Goal: Task Accomplishment & Management: Manage account settings

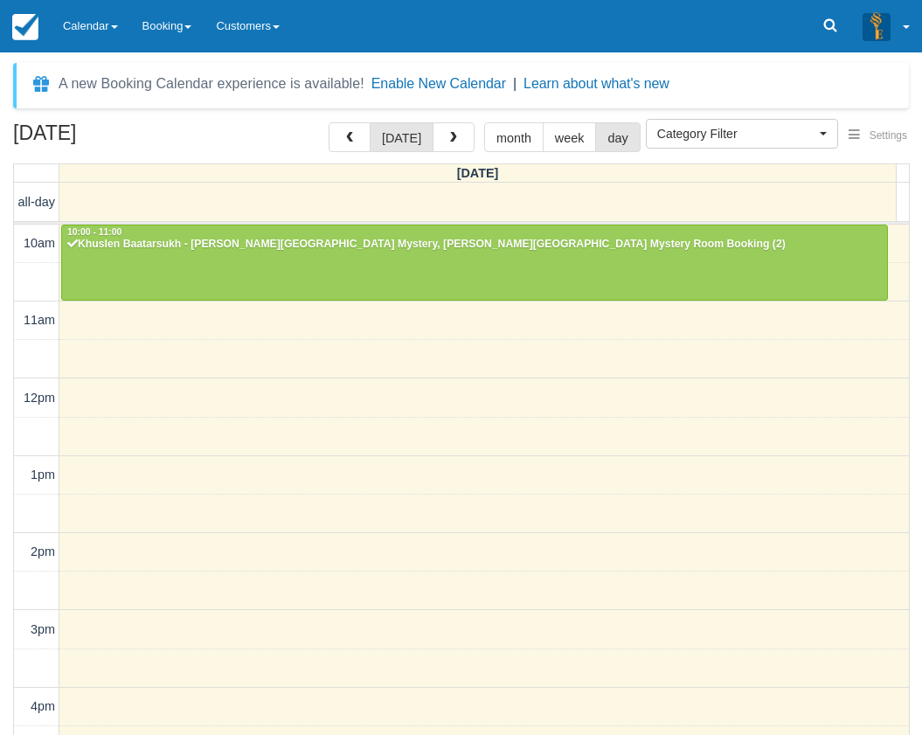
select select
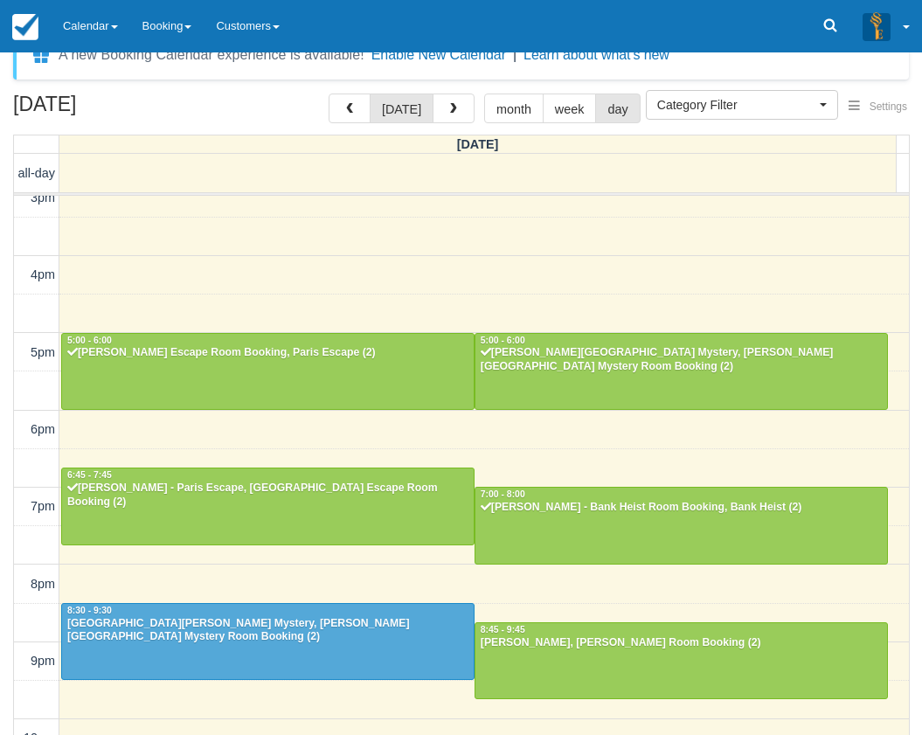
scroll to position [56, 0]
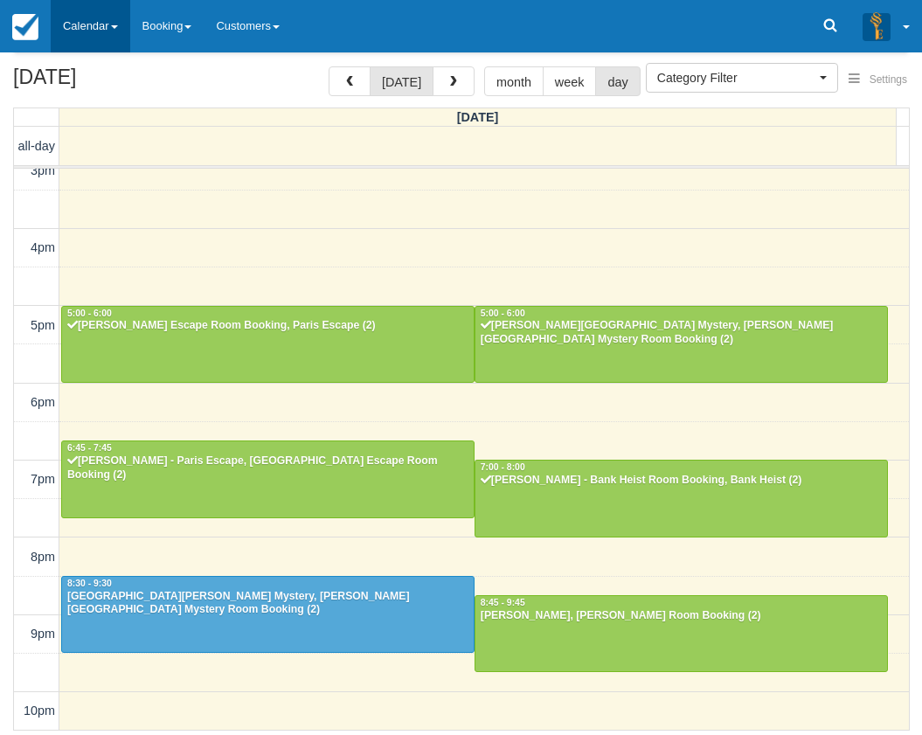
click at [98, 32] on link "Calendar" at bounding box center [91, 26] width 80 height 52
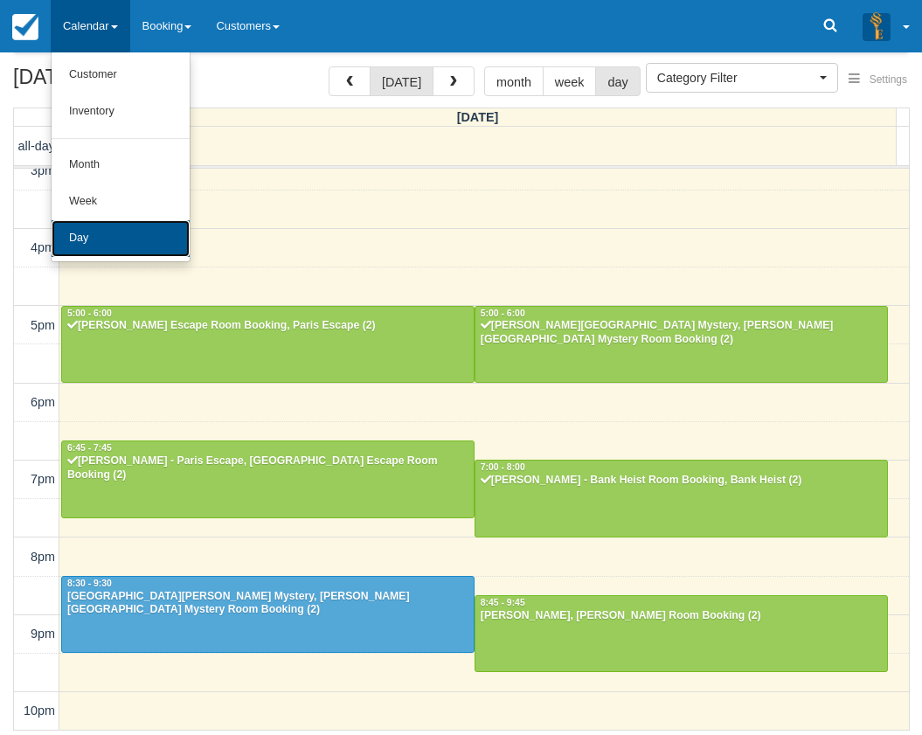
click at [118, 233] on link "Day" at bounding box center [121, 238] width 138 height 37
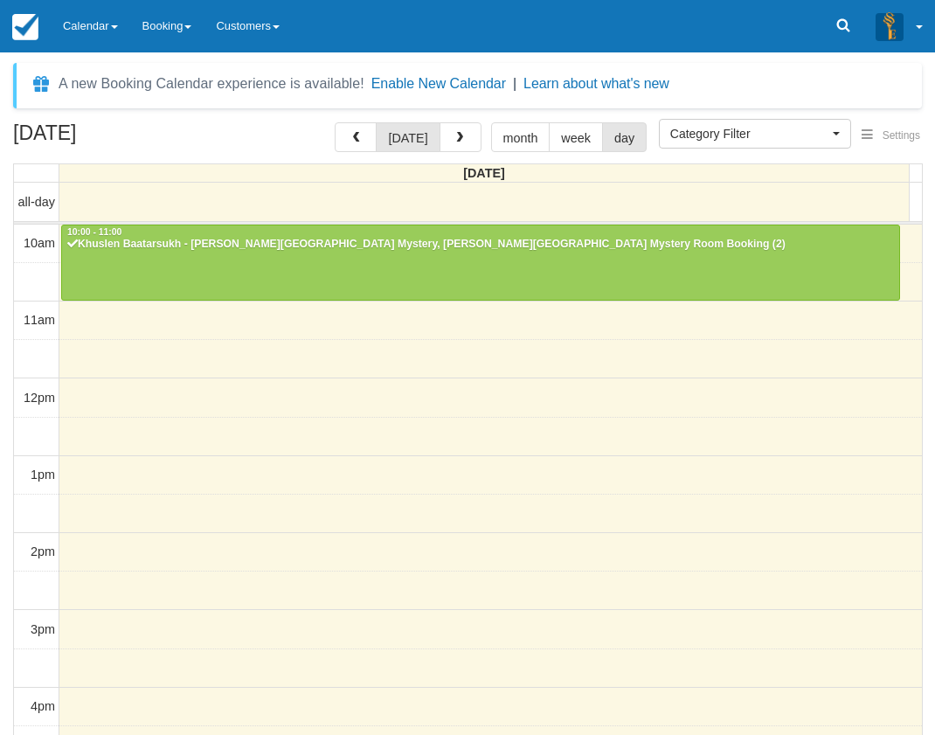
select select
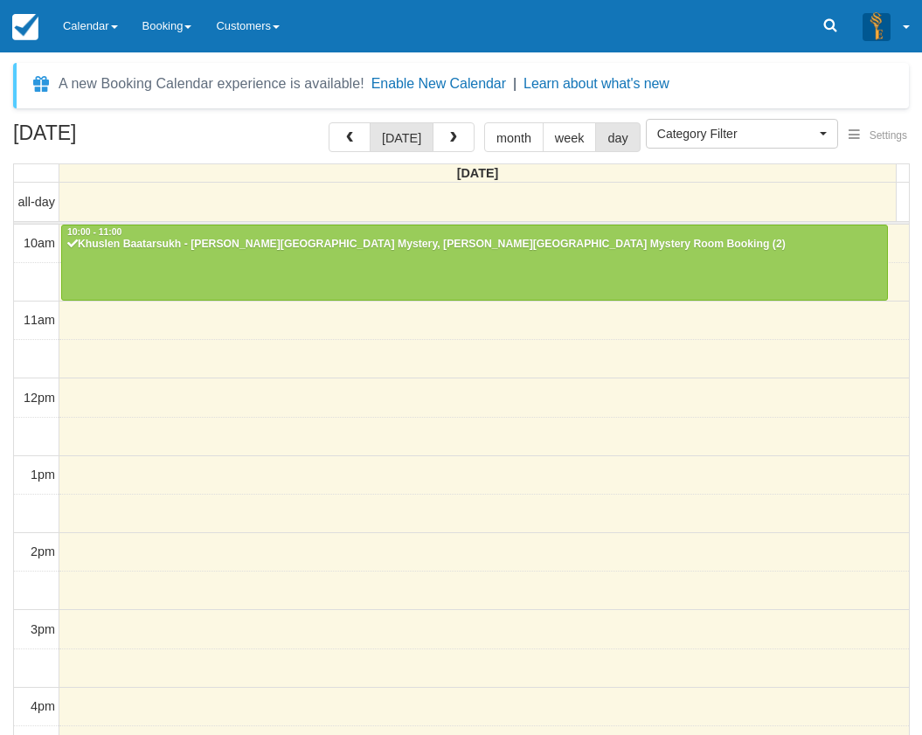
scroll to position [404, 0]
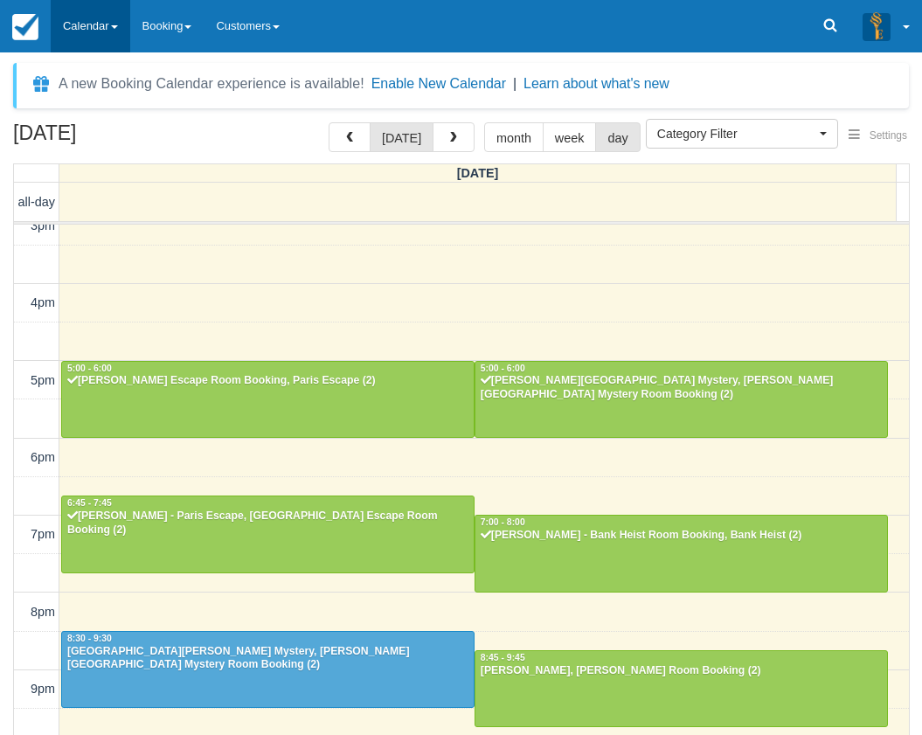
click at [92, 34] on link "Calendar" at bounding box center [91, 26] width 80 height 52
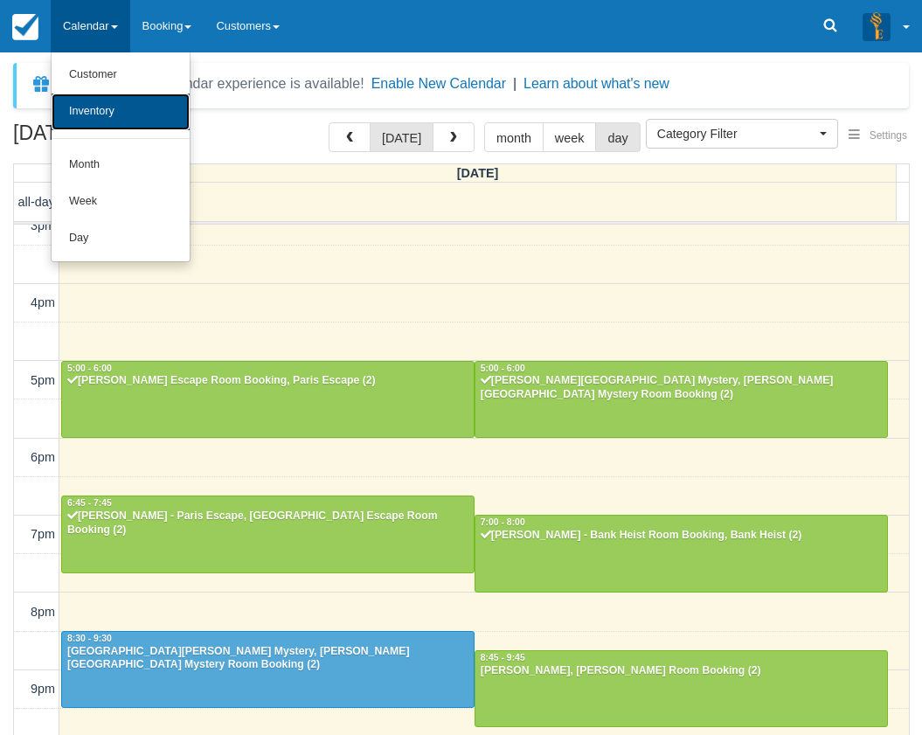
click at [102, 116] on link "Inventory" at bounding box center [121, 111] width 138 height 37
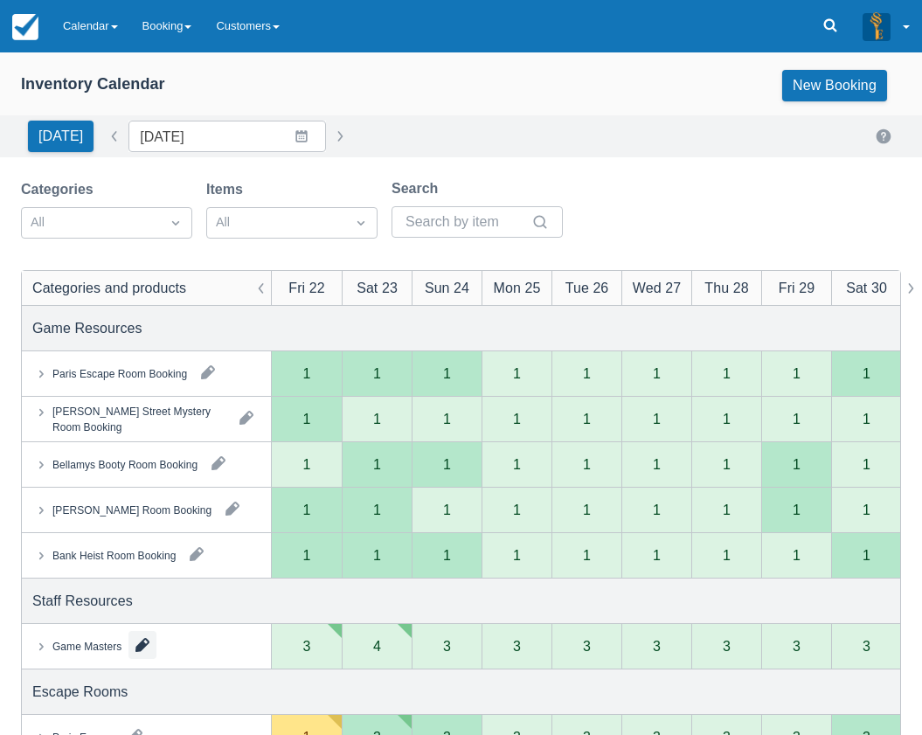
click at [146, 637] on button "button" at bounding box center [142, 645] width 28 height 28
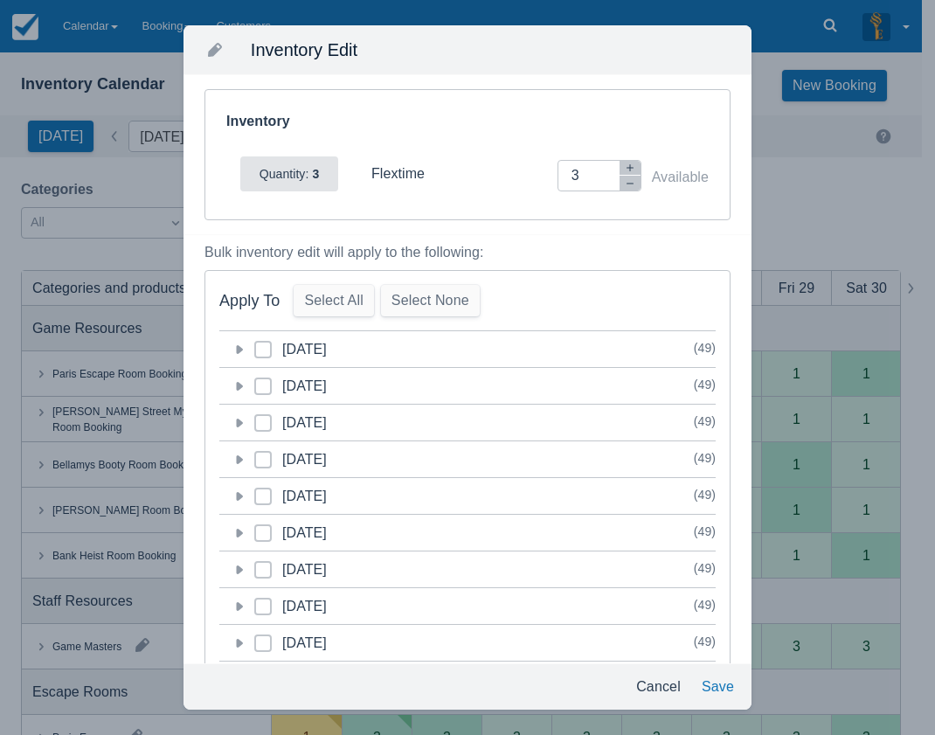
click at [267, 342] on span at bounding box center [262, 356] width 17 height 31
click at [255, 344] on input "category-1755784800" at bounding box center [254, 344] width 1 height 1
checkbox input "true"
click at [709, 684] on button "Save" at bounding box center [718, 686] width 46 height 31
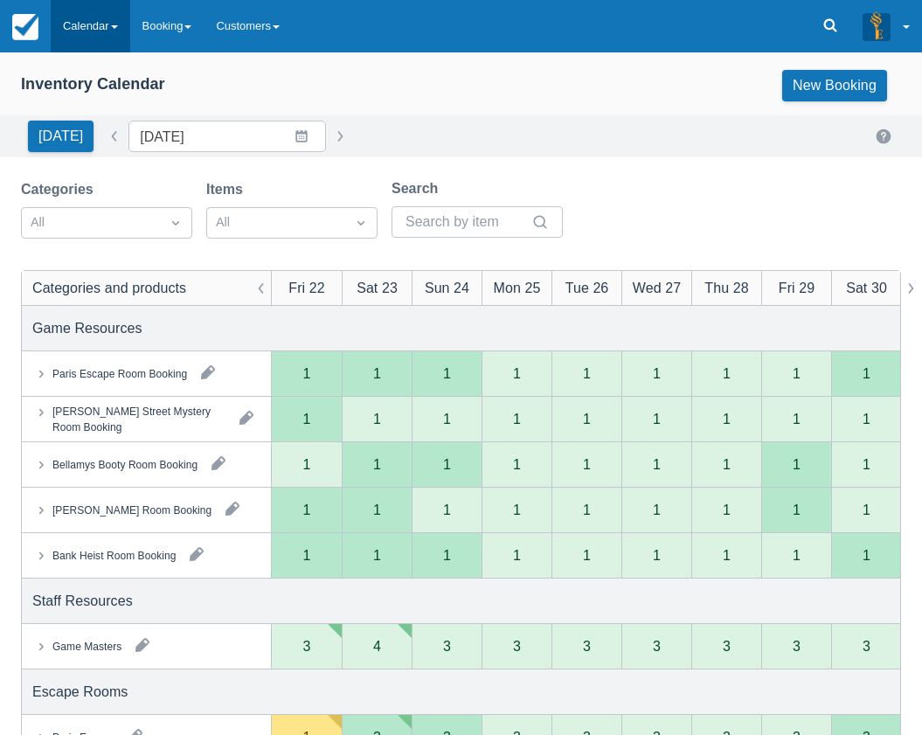
click at [101, 24] on link "Calendar" at bounding box center [91, 26] width 80 height 52
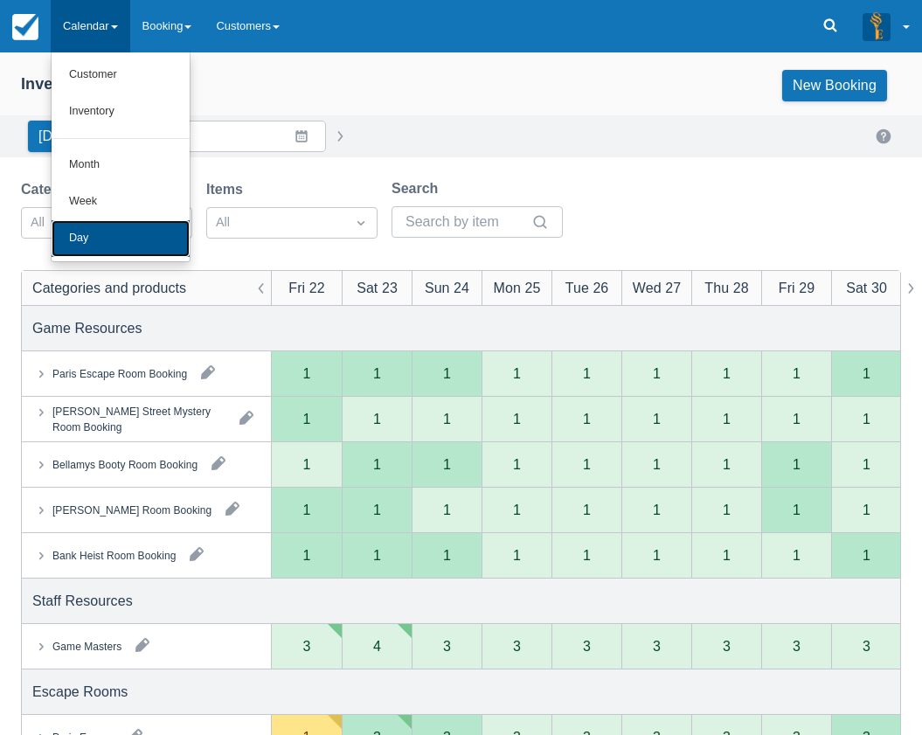
click at [119, 248] on link "Day" at bounding box center [121, 238] width 138 height 37
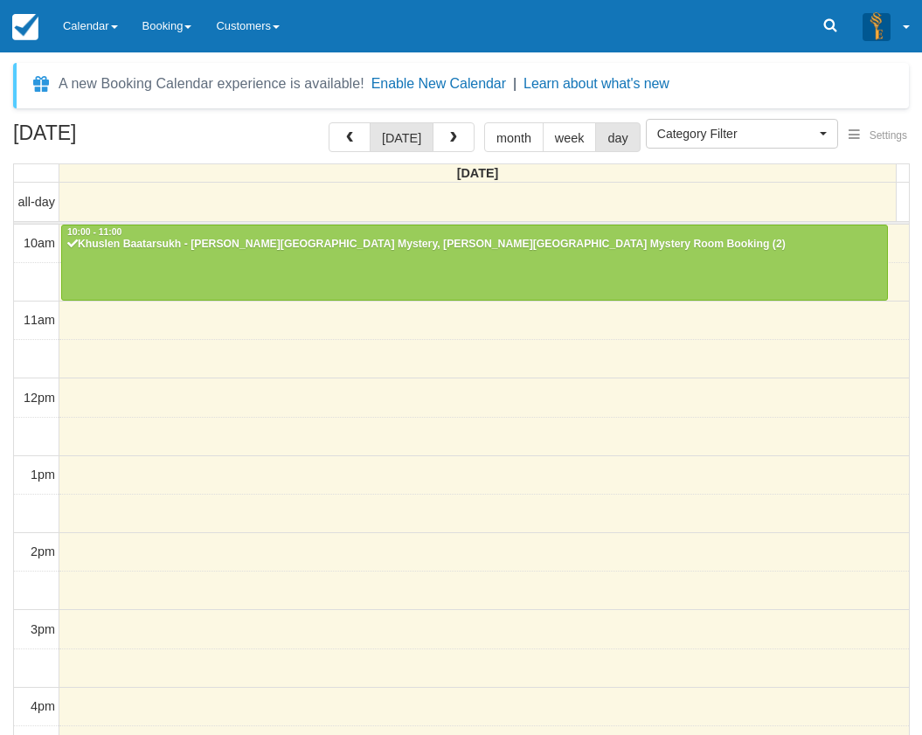
select select
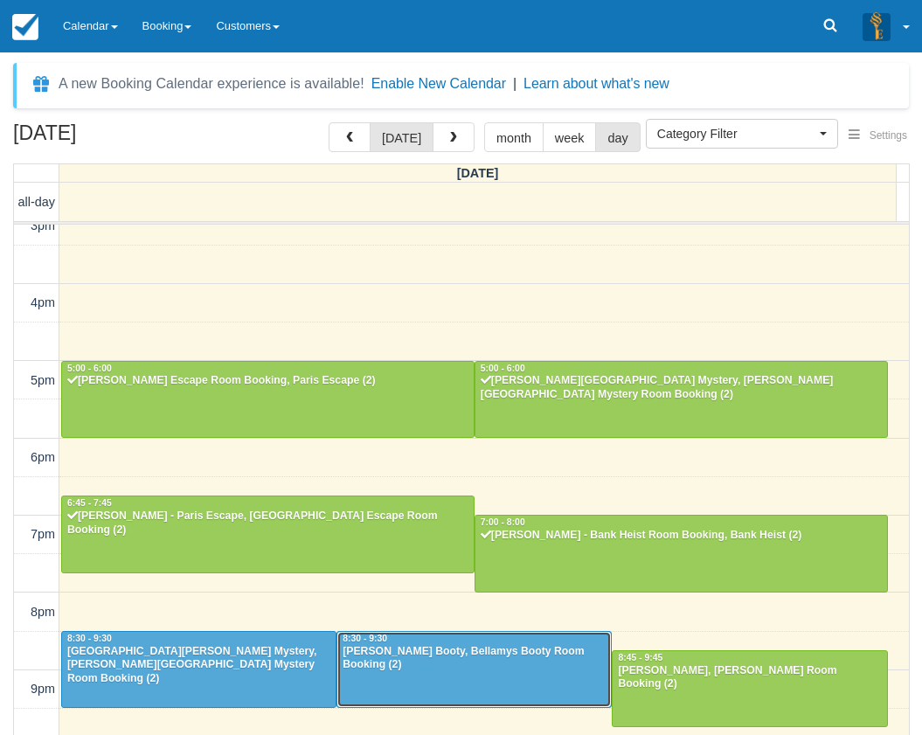
click at [404, 647] on div "John - Bellamys Booty, Bellamys Booty Room Booking (2)" at bounding box center [474, 659] width 265 height 28
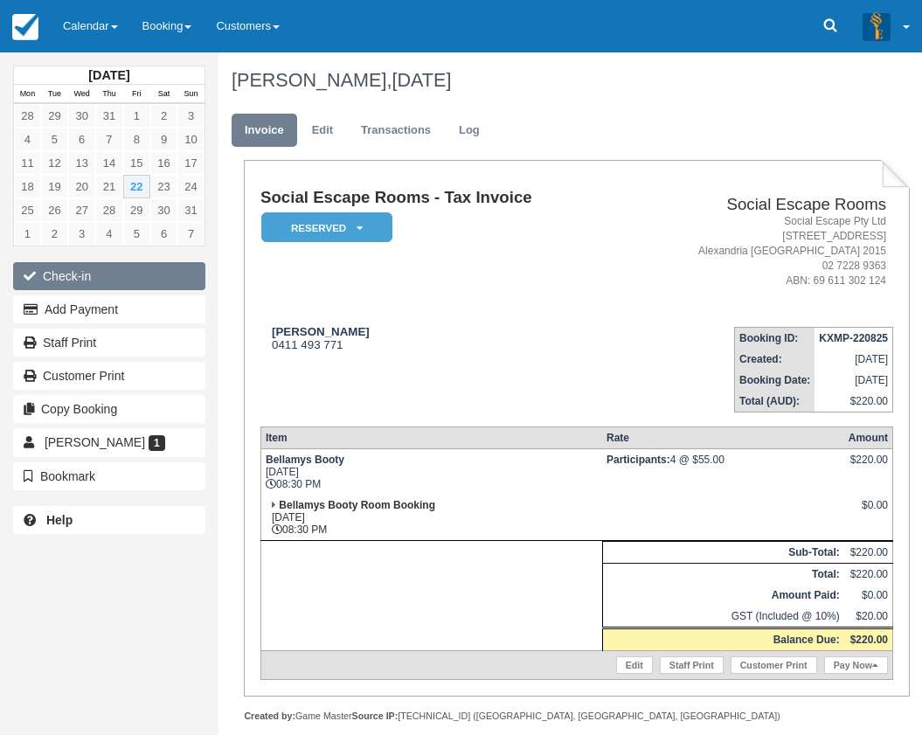
click at [62, 274] on button "Check-in" at bounding box center [109, 276] width 192 height 28
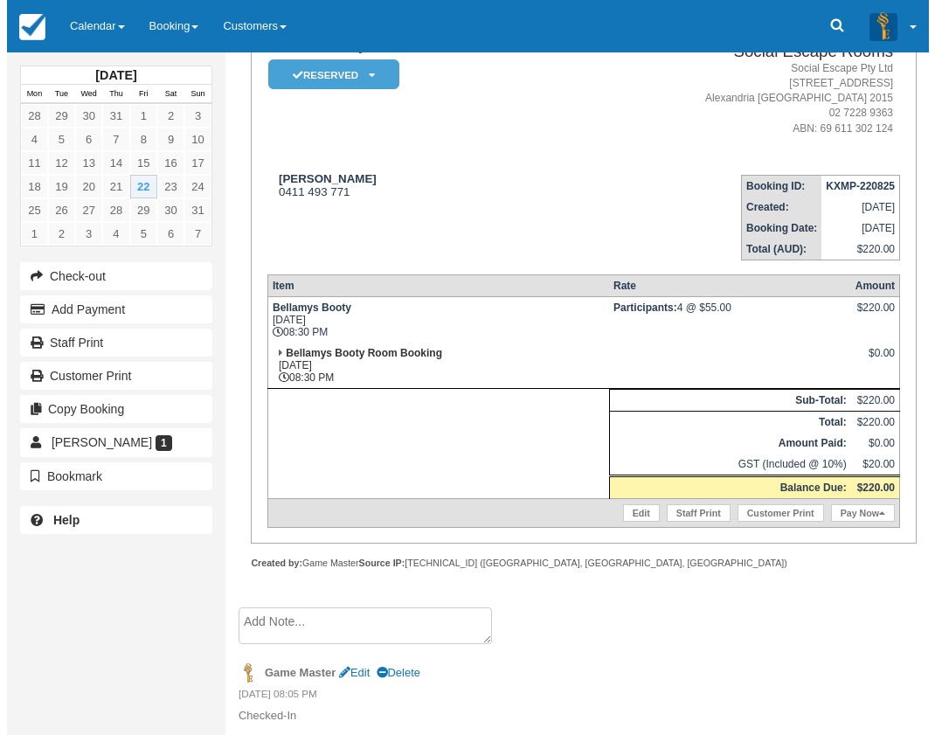
scroll to position [244, 0]
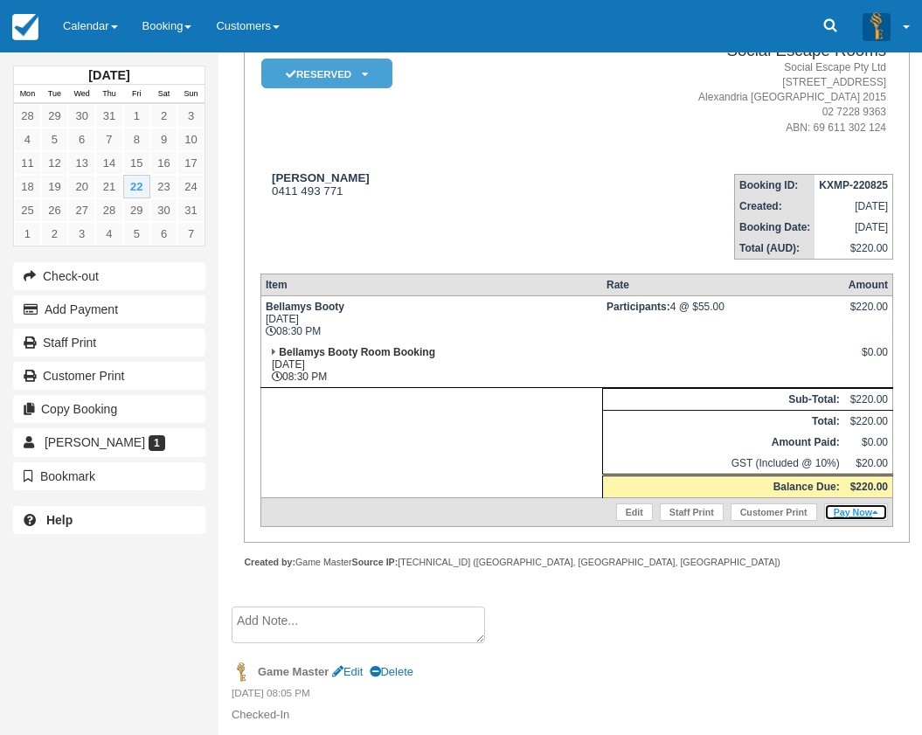
click at [866, 512] on link "Pay Now" at bounding box center [856, 511] width 64 height 17
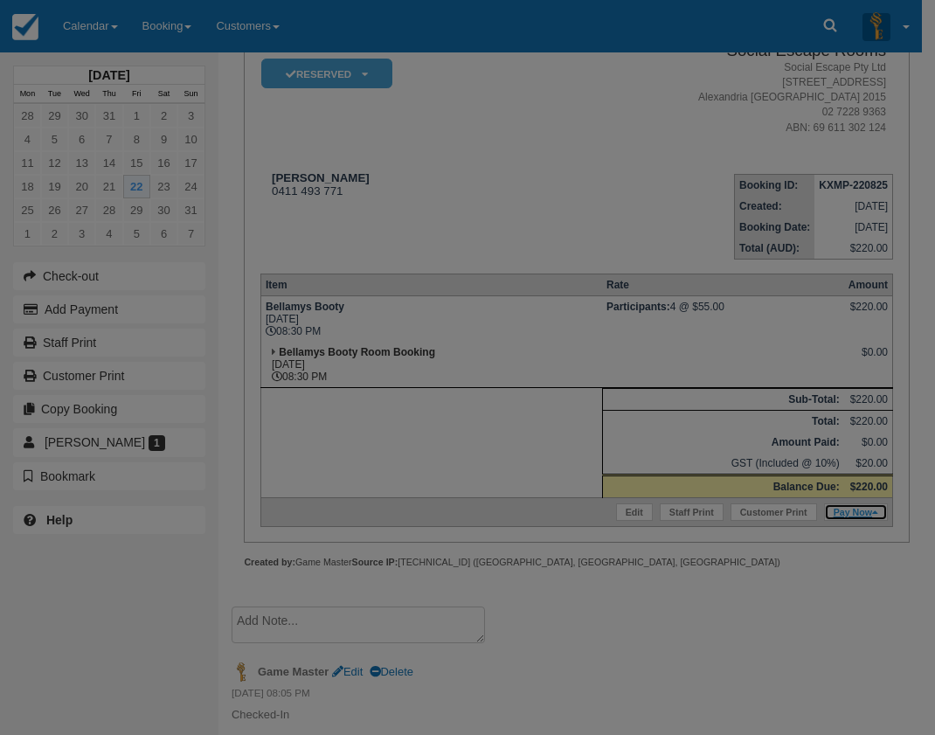
type input "22/08/2025"
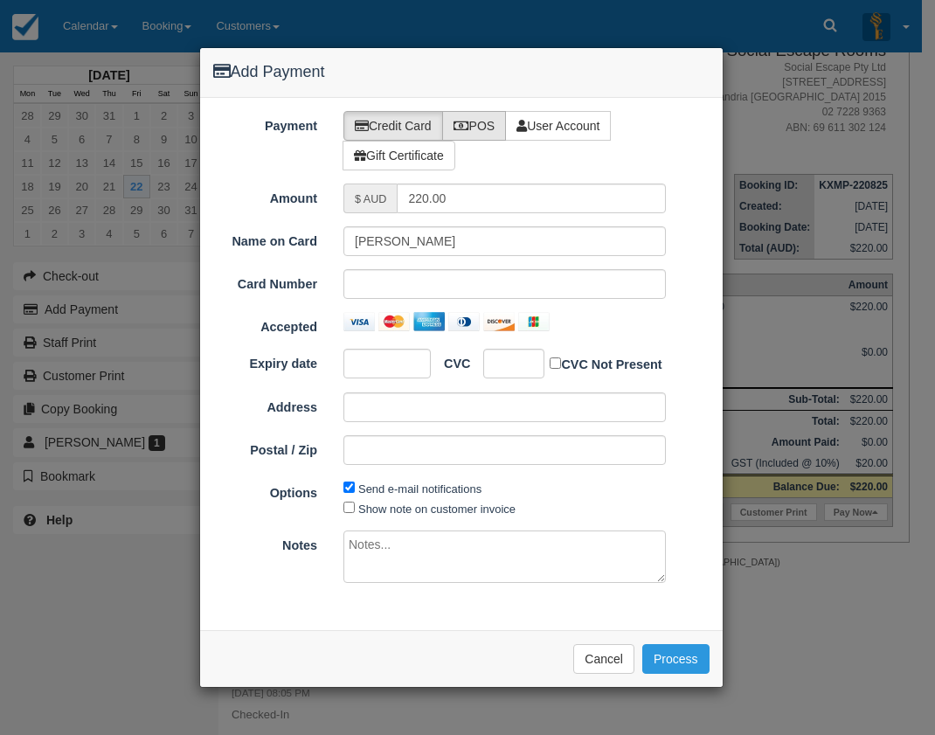
click at [485, 120] on label "POS" at bounding box center [474, 126] width 65 height 30
radio input "true"
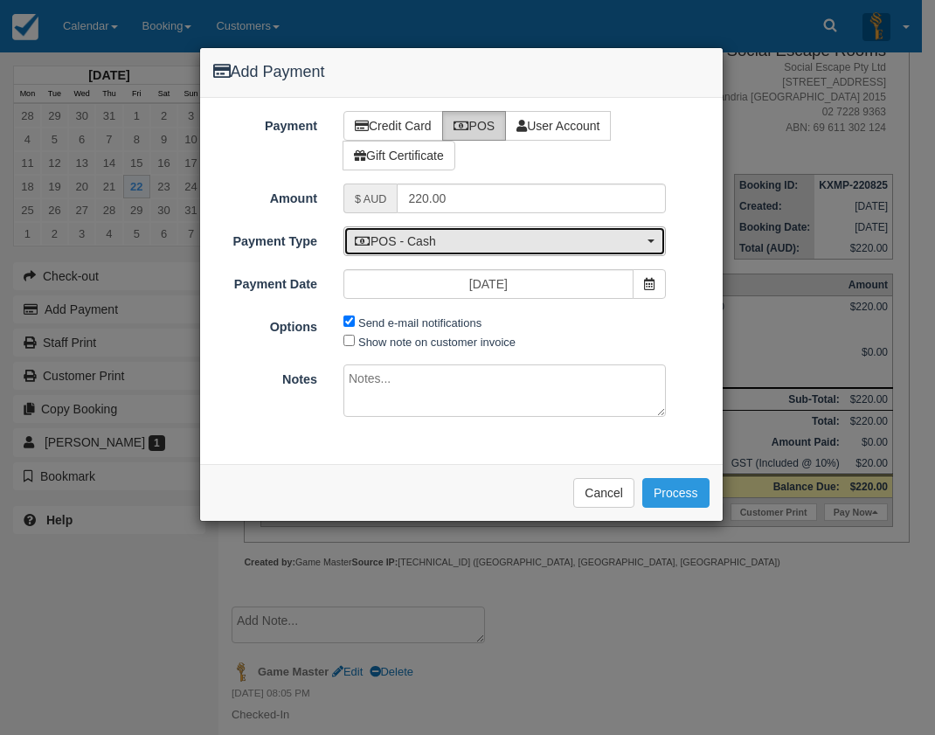
click at [461, 243] on span "POS - Cash" at bounding box center [499, 240] width 288 height 17
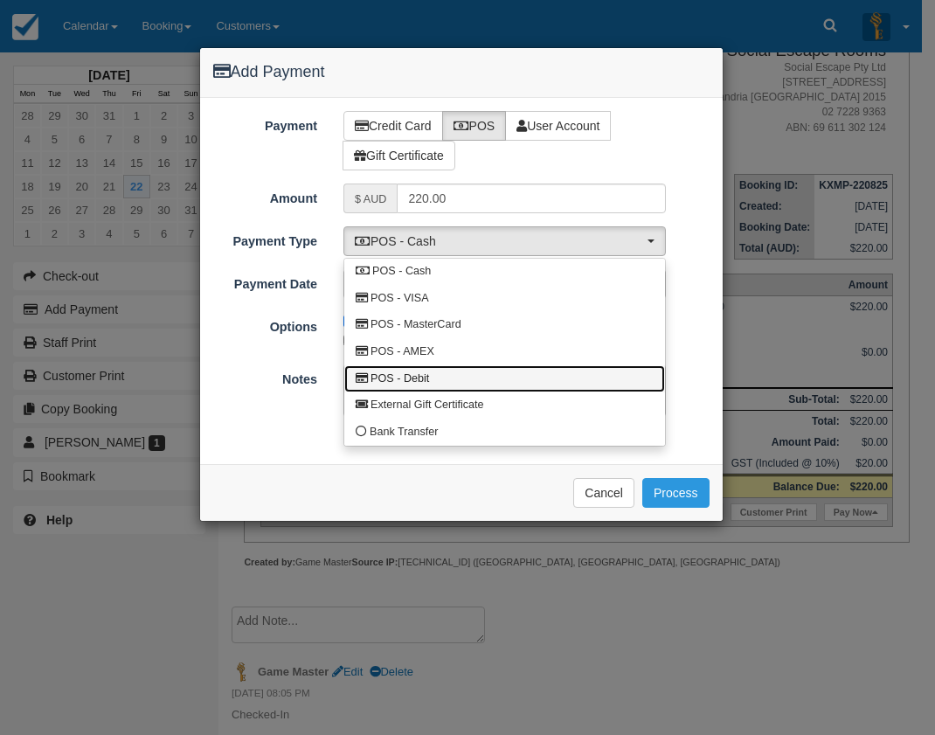
click at [434, 373] on link "POS - Debit" at bounding box center [504, 378] width 321 height 27
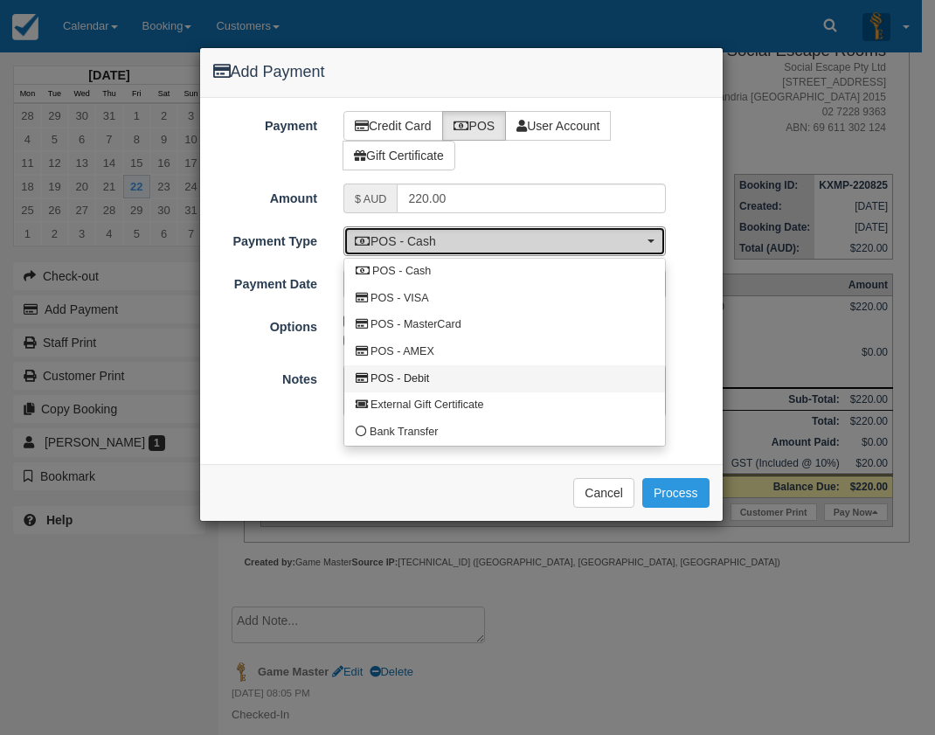
select select "DEBIT"
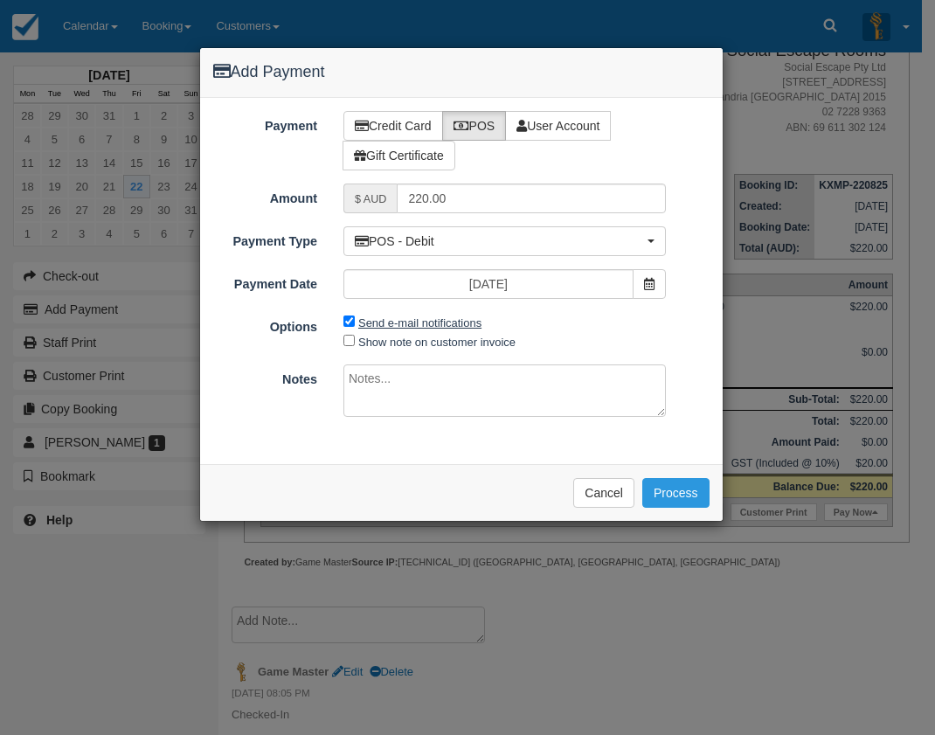
click at [408, 320] on label "Send e-mail notifications" at bounding box center [419, 322] width 123 height 13
click at [355, 320] on input "Send e-mail notifications" at bounding box center [348, 320] width 11 height 11
checkbox input "false"
click at [672, 484] on button "Process" at bounding box center [675, 493] width 67 height 30
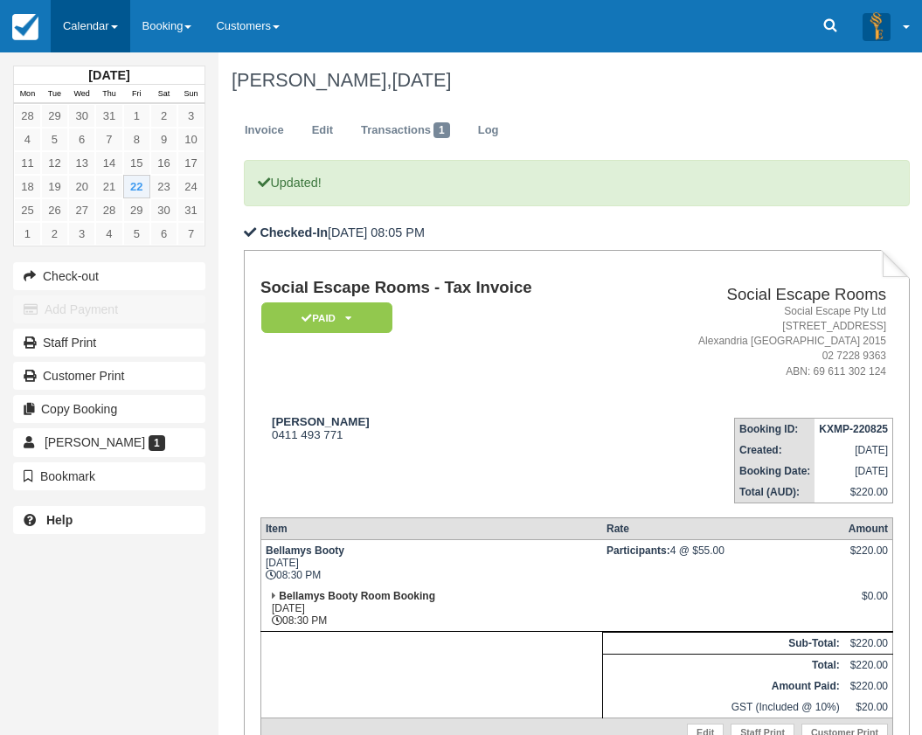
click at [95, 42] on link "Calendar" at bounding box center [91, 26] width 80 height 52
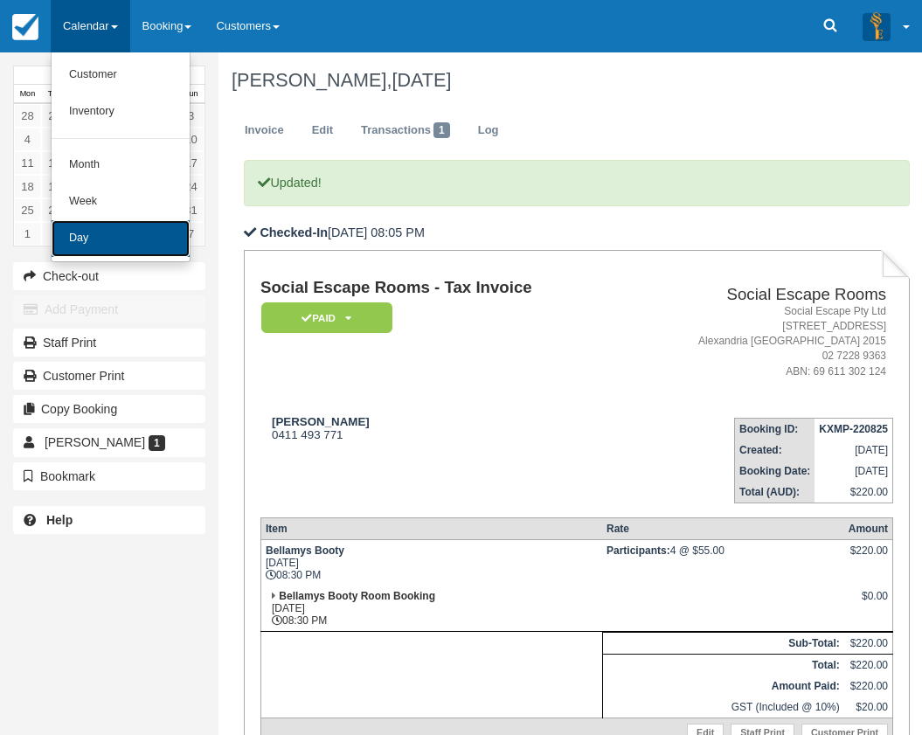
click at [93, 228] on link "Day" at bounding box center [121, 238] width 138 height 37
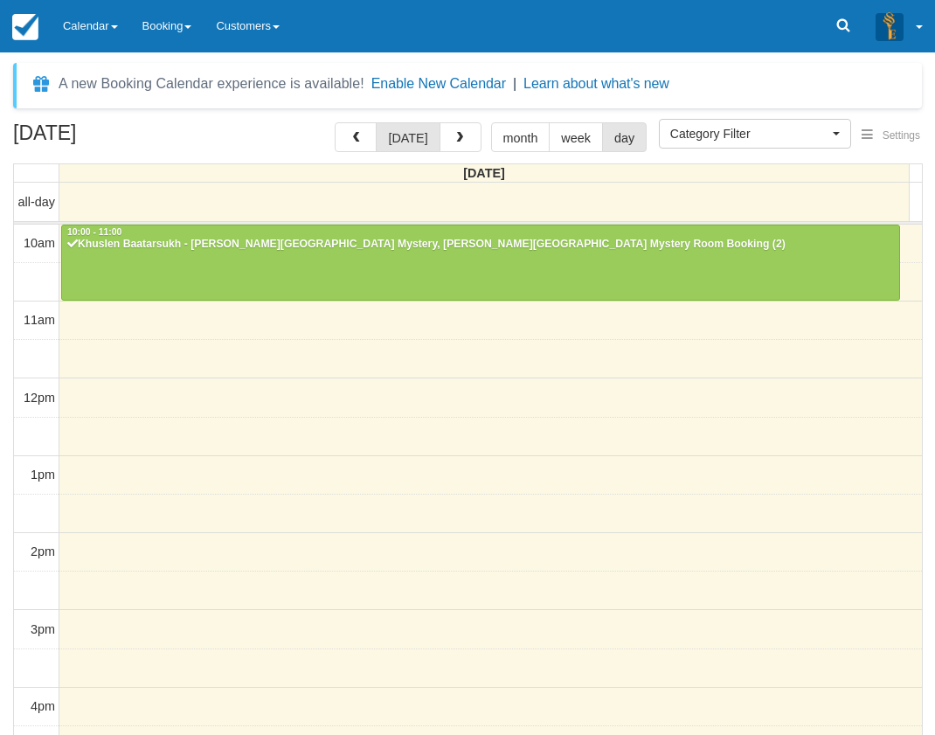
select select
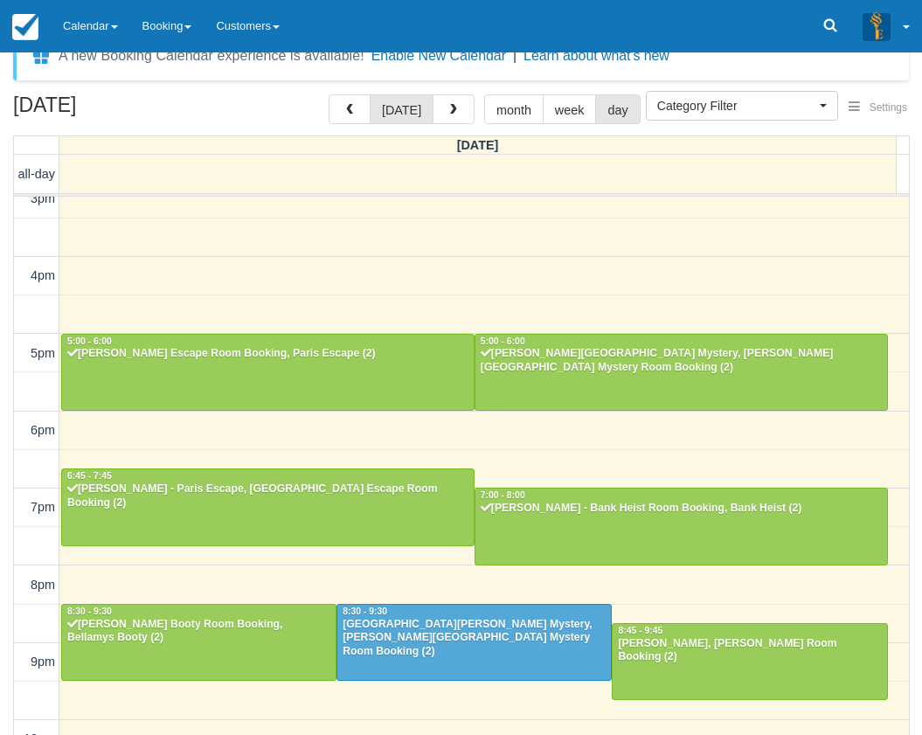
scroll to position [56, 0]
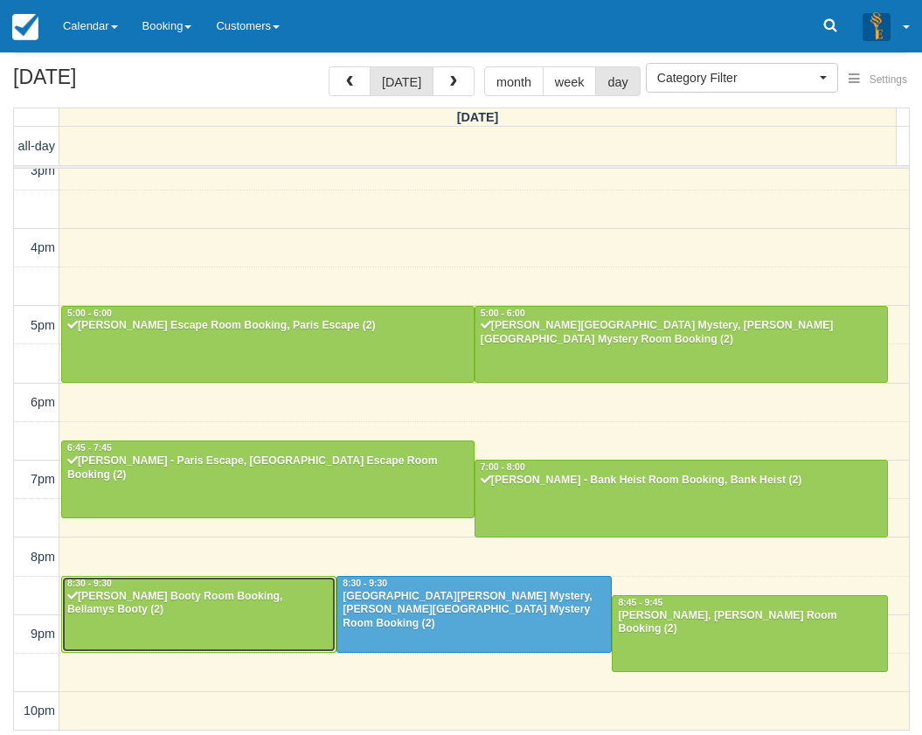
click at [254, 633] on div at bounding box center [198, 614] width 273 height 75
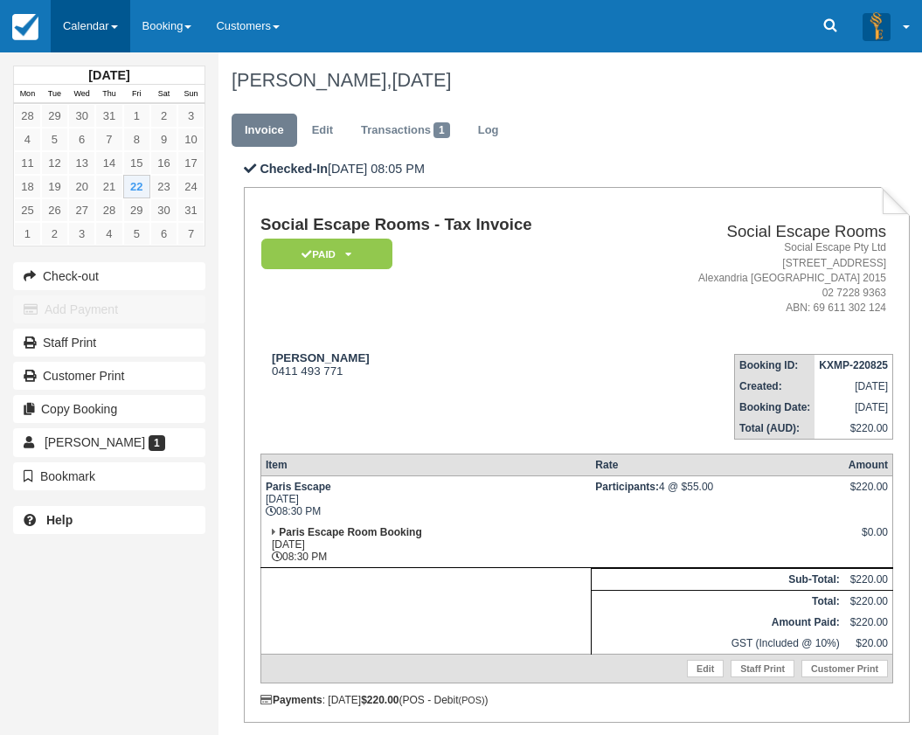
click at [105, 38] on link "Calendar" at bounding box center [91, 26] width 80 height 52
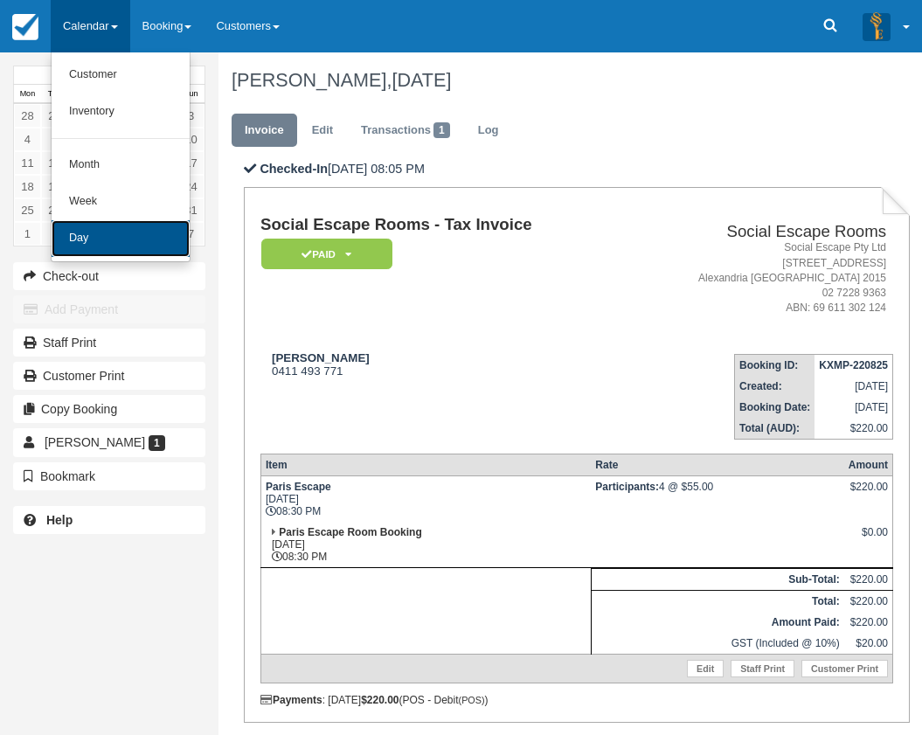
click at [125, 247] on link "Day" at bounding box center [121, 238] width 138 height 37
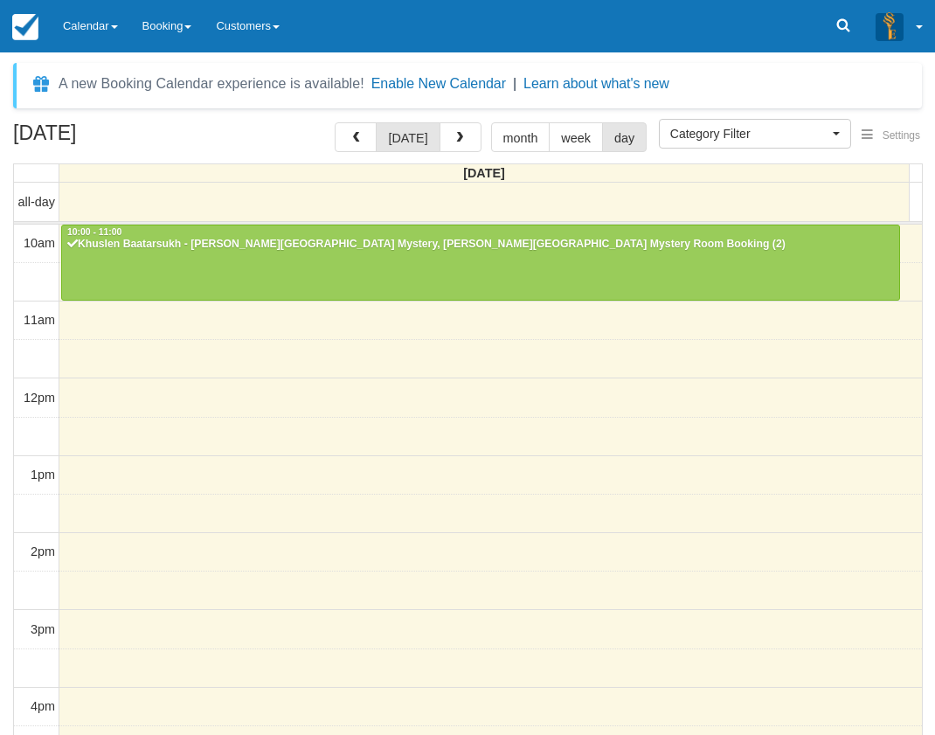
select select
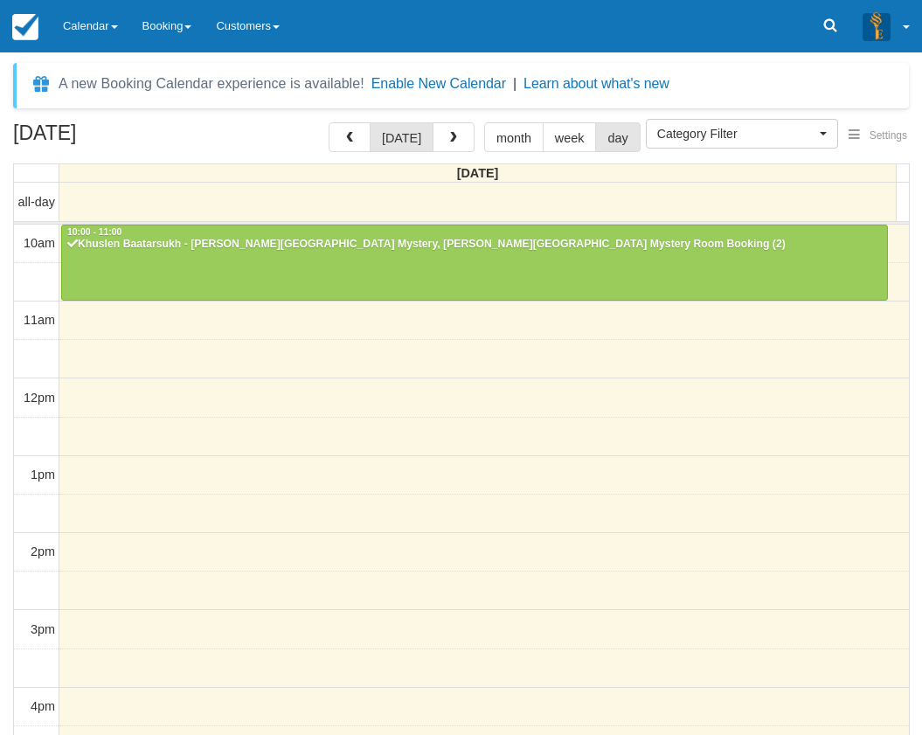
scroll to position [404, 0]
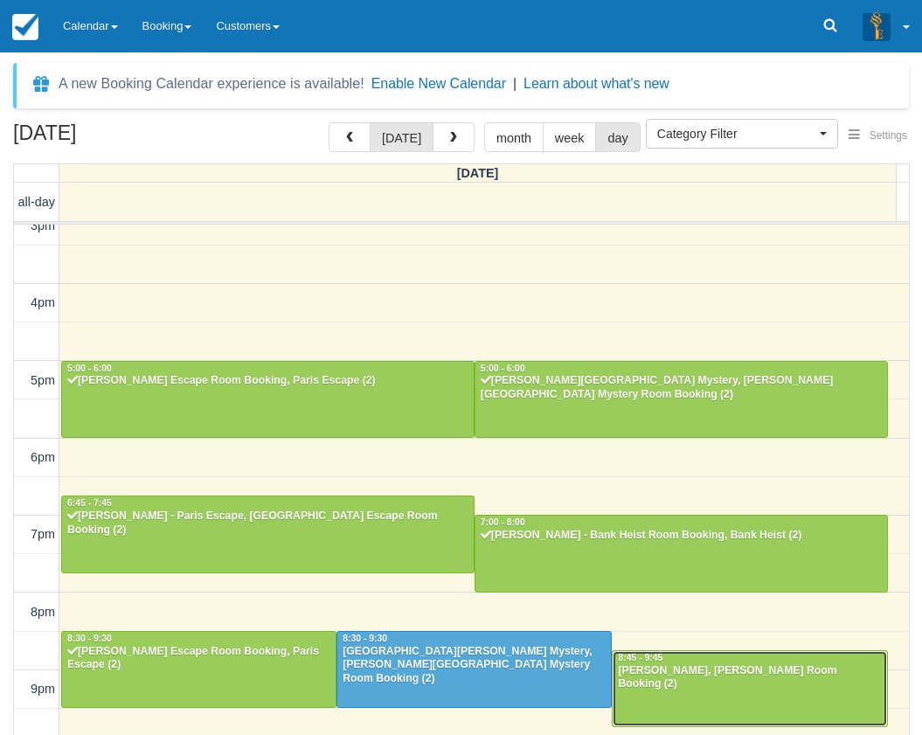
click at [673, 686] on div at bounding box center [749, 688] width 273 height 75
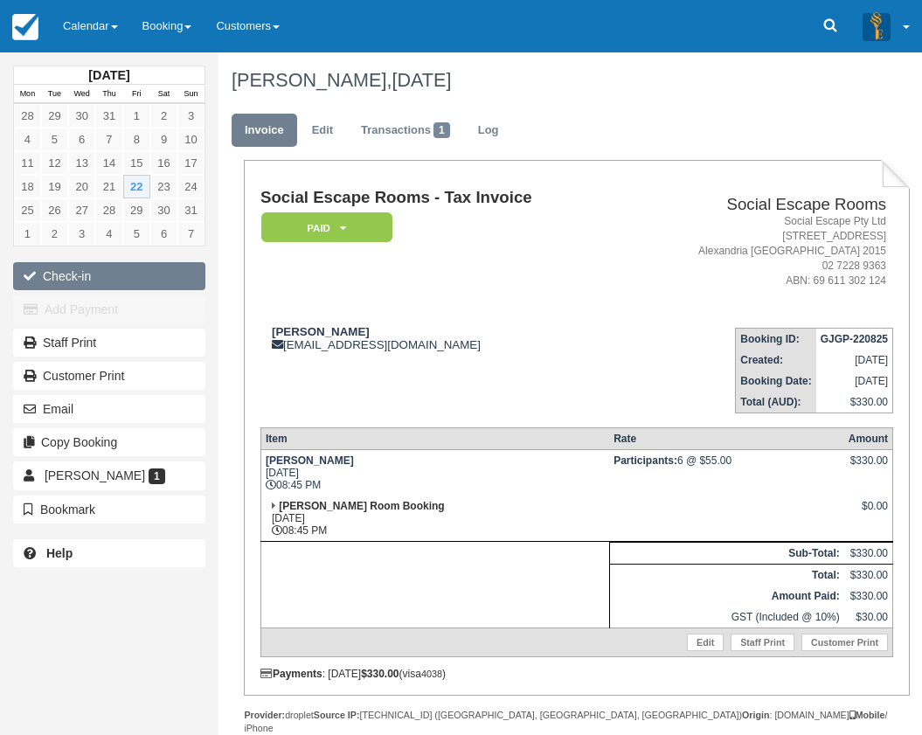
click at [85, 269] on button "Check-in" at bounding box center [109, 276] width 192 height 28
